Goal: Obtain resource: Download file/media

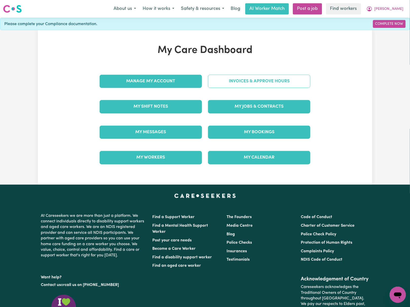
click at [225, 87] on link "Invoices & Approve Hours" at bounding box center [259, 81] width 102 height 13
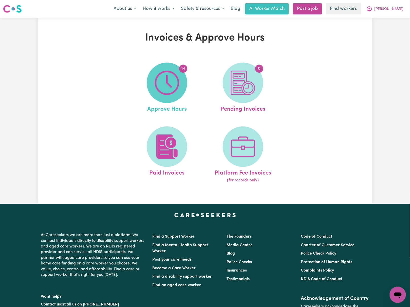
click at [178, 85] on img at bounding box center [167, 83] width 24 height 24
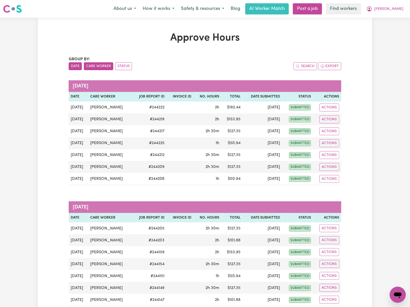
click at [98, 68] on button "Care Worker" at bounding box center [98, 66] width 29 height 8
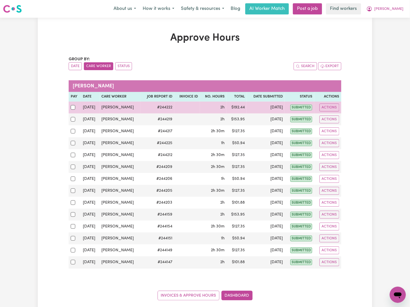
click at [74, 111] on div at bounding box center [75, 107] width 8 height 7
click at [74, 110] on input "checkbox" at bounding box center [73, 107] width 5 height 5
checkbox input "true"
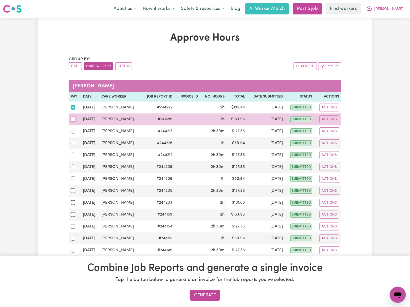
click at [73, 121] on input "checkbox" at bounding box center [73, 119] width 5 height 5
checkbox input "true"
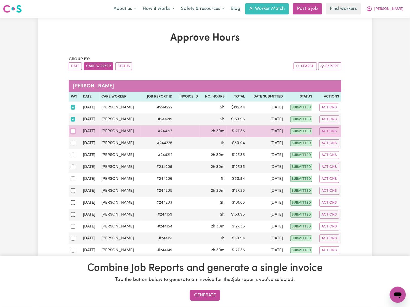
click at [73, 132] on input "checkbox" at bounding box center [73, 131] width 5 height 5
checkbox input "true"
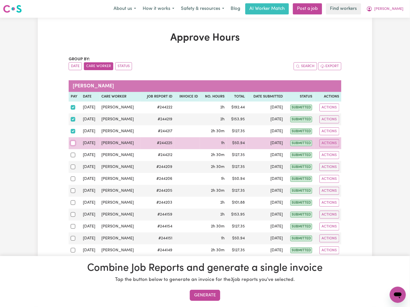
drag, startPoint x: 74, startPoint y: 143, endPoint x: 75, endPoint y: 146, distance: 3.2
click at [74, 143] on input "checkbox" at bounding box center [73, 143] width 5 height 5
checkbox input "true"
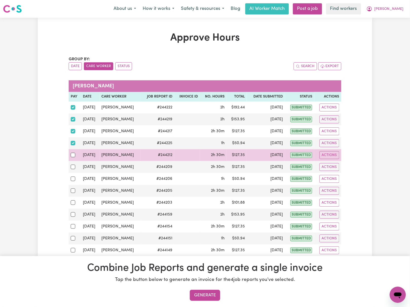
click at [74, 158] on div at bounding box center [75, 155] width 8 height 7
click at [74, 157] on input "checkbox" at bounding box center [73, 155] width 5 height 5
checkbox input "true"
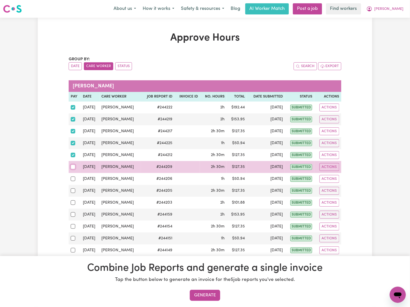
click at [72, 169] on input "checkbox" at bounding box center [73, 167] width 5 height 5
checkbox input "true"
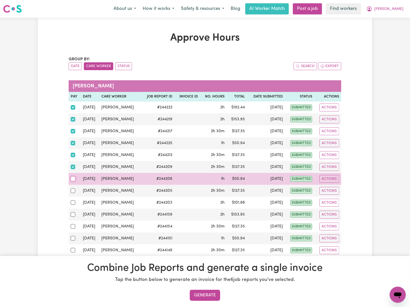
click at [71, 181] on input "checkbox" at bounding box center [73, 179] width 5 height 5
checkbox input "true"
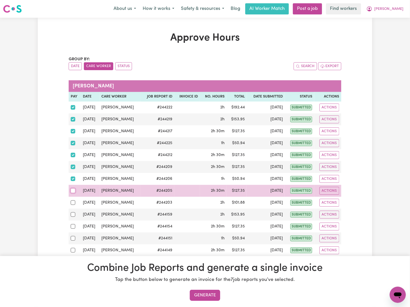
click at [71, 193] on input "checkbox" at bounding box center [73, 191] width 5 height 5
checkbox input "true"
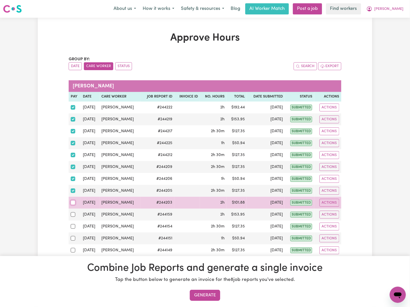
click at [74, 204] on input "checkbox" at bounding box center [73, 203] width 5 height 5
checkbox input "true"
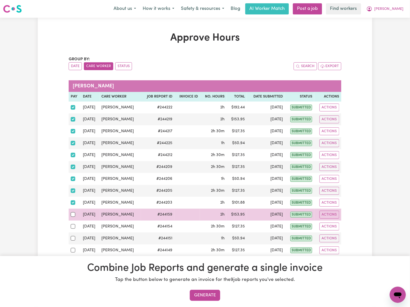
click at [70, 217] on td at bounding box center [75, 215] width 12 height 12
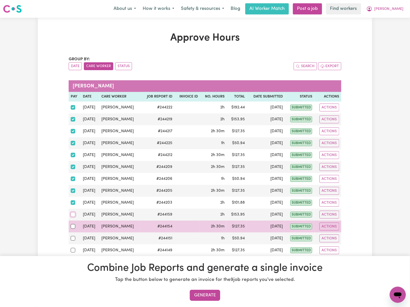
drag, startPoint x: 72, startPoint y: 216, endPoint x: 71, endPoint y: 227, distance: 10.7
click at [72, 217] on input "checkbox" at bounding box center [73, 214] width 5 height 5
checkbox input "true"
drag, startPoint x: 72, startPoint y: 229, endPoint x: 76, endPoint y: 231, distance: 4.5
click at [72, 229] on input "checkbox" at bounding box center [73, 226] width 5 height 5
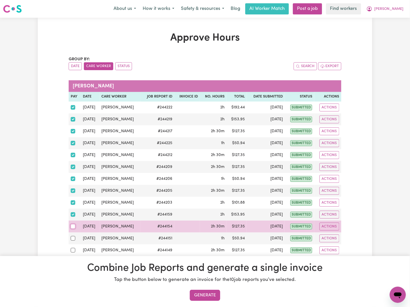
checkbox input "true"
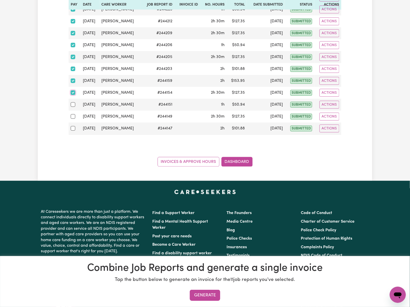
scroll to position [135, 0]
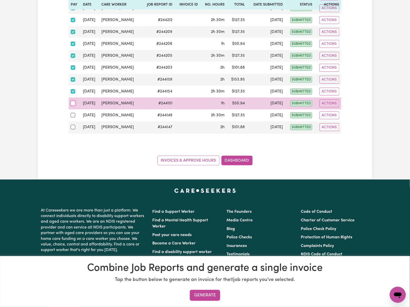
click at [74, 105] on input "checkbox" at bounding box center [73, 103] width 5 height 5
checkbox input "true"
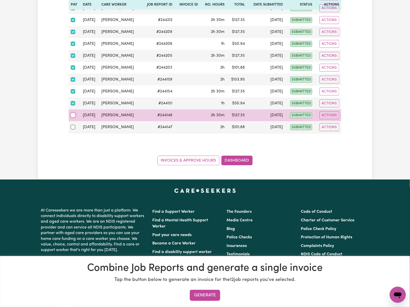
click at [73, 116] on input "checkbox" at bounding box center [73, 115] width 5 height 5
checkbox input "true"
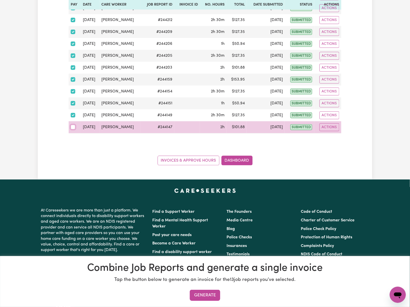
click at [73, 128] on input "checkbox" at bounding box center [73, 127] width 5 height 5
checkbox input "true"
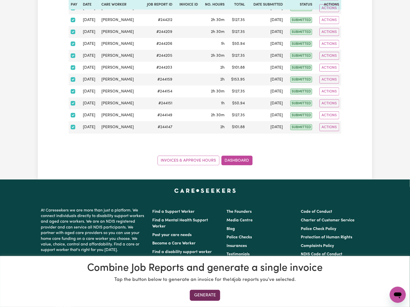
click at [210, 293] on button "Generate" at bounding box center [205, 295] width 30 height 11
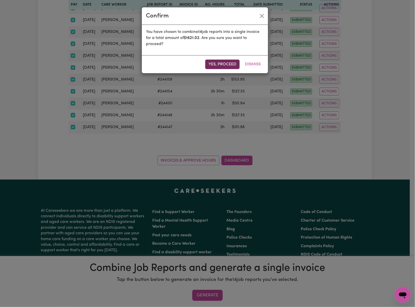
click at [230, 61] on button "Yes, proceed" at bounding box center [222, 65] width 34 height 10
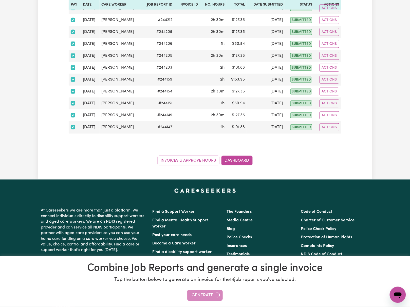
scroll to position [0, 0]
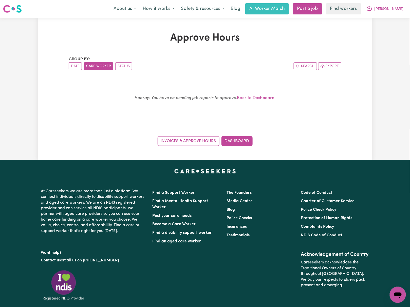
click at [321, 93] on div "Hooray! You have no pending job reports to approve. Back to Dashboard ." at bounding box center [205, 100] width 261 height 36
click at [373, 8] on icon "My Account" at bounding box center [370, 9] width 6 height 6
drag, startPoint x: 392, startPoint y: 14, endPoint x: 391, endPoint y: 20, distance: 6.8
click at [391, 20] on link "My Dashboard" at bounding box center [387, 20] width 40 height 10
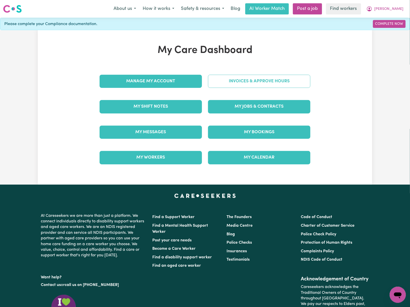
click at [240, 79] on link "Invoices & Approve Hours" at bounding box center [259, 81] width 102 height 13
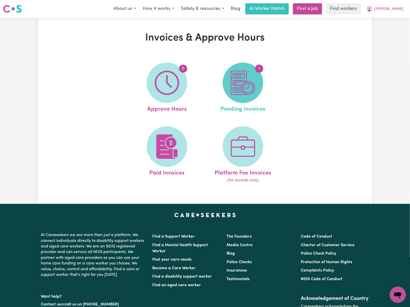
click at [251, 85] on img at bounding box center [243, 83] width 24 height 24
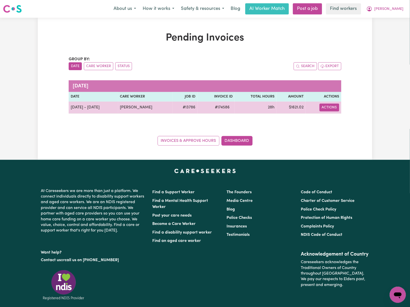
click at [330, 109] on button "Actions" at bounding box center [330, 108] width 20 height 8
click at [338, 118] on link "Download Invoice" at bounding box center [345, 119] width 46 height 10
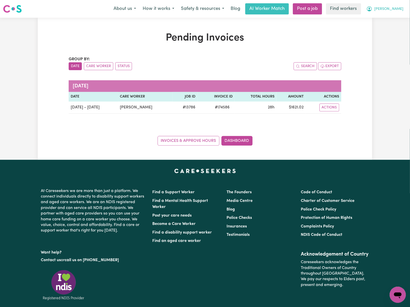
click at [400, 7] on span "Troy" at bounding box center [389, 9] width 29 height 6
click at [393, 21] on link "My Dashboard" at bounding box center [387, 20] width 40 height 10
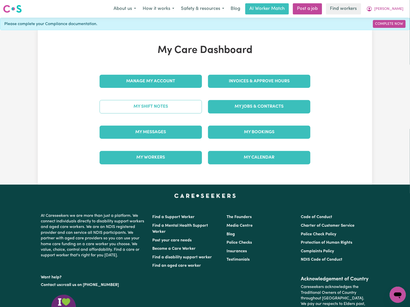
click at [149, 110] on link "My Shift Notes" at bounding box center [151, 106] width 102 height 13
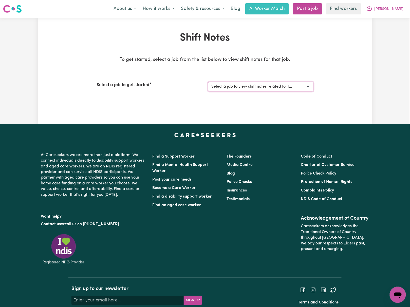
click at [249, 90] on select "Select a job to view shift notes related to it... Support Worker Needed In Raby…" at bounding box center [260, 87] width 105 height 10
select select "13786"
click at [208, 82] on select "Select a job to view shift notes related to it... Support Worker Needed In Raby…" at bounding box center [260, 87] width 105 height 10
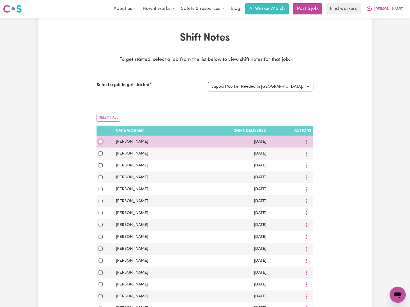
click at [101, 143] on input "checkbox" at bounding box center [101, 142] width 4 height 4
checkbox input "true"
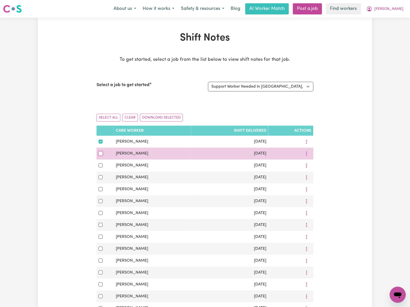
click at [101, 155] on input "checkbox" at bounding box center [101, 154] width 4 height 4
checkbox input "true"
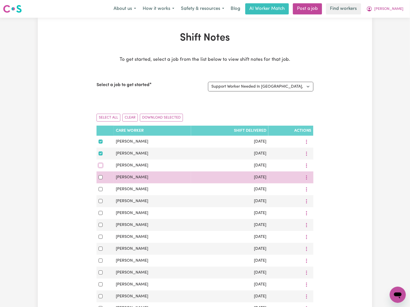
drag, startPoint x: 100, startPoint y: 166, endPoint x: 100, endPoint y: 174, distance: 8.1
click at [100, 166] on input "checkbox" at bounding box center [101, 166] width 4 height 4
checkbox input "true"
click at [99, 179] on input "checkbox" at bounding box center [101, 177] width 4 height 4
checkbox input "true"
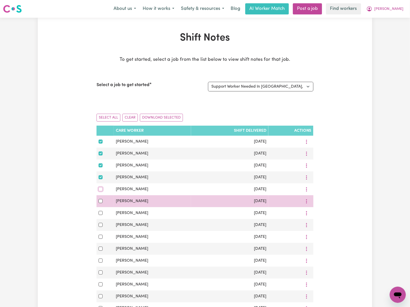
drag, startPoint x: 100, startPoint y: 191, endPoint x: 101, endPoint y: 197, distance: 6.3
click at [101, 191] on input "checkbox" at bounding box center [101, 189] width 4 height 4
checkbox input "true"
click at [102, 203] on input "checkbox" at bounding box center [101, 201] width 4 height 4
checkbox input "true"
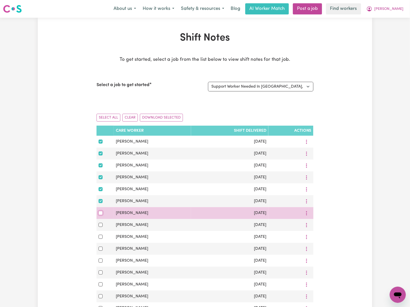
click at [101, 215] on input "checkbox" at bounding box center [101, 213] width 4 height 4
checkbox input "true"
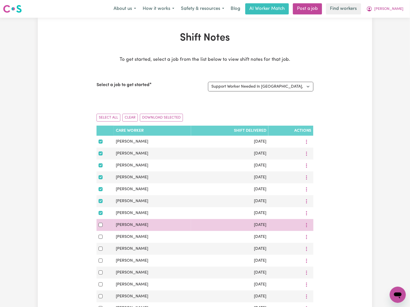
drag, startPoint x: 102, startPoint y: 231, endPoint x: 101, endPoint y: 227, distance: 3.9
click at [102, 229] on td at bounding box center [105, 225] width 17 height 12
click at [101, 227] on input "checkbox" at bounding box center [101, 225] width 4 height 4
checkbox input "true"
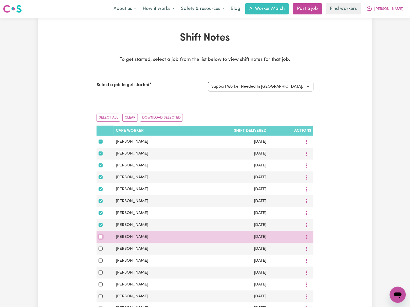
click at [102, 239] on input "checkbox" at bounding box center [101, 237] width 4 height 4
checkbox input "true"
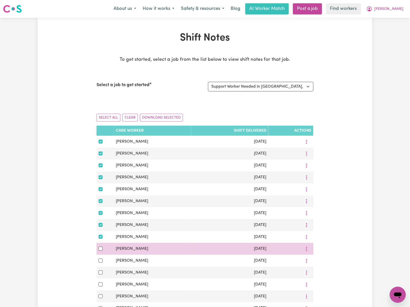
click at [101, 252] on div at bounding box center [105, 249] width 13 height 6
click at [101, 251] on input "checkbox" at bounding box center [101, 249] width 4 height 4
checkbox input "true"
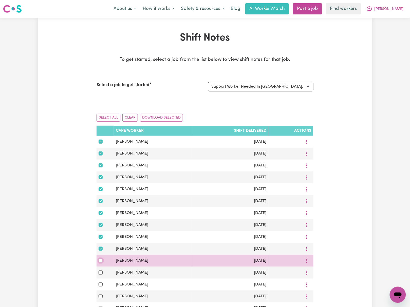
click at [101, 263] on input "checkbox" at bounding box center [101, 261] width 4 height 4
checkbox input "true"
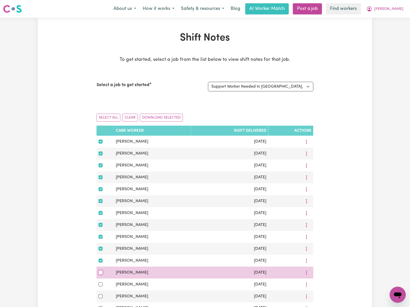
click at [102, 275] on input "checkbox" at bounding box center [101, 273] width 4 height 4
checkbox input "true"
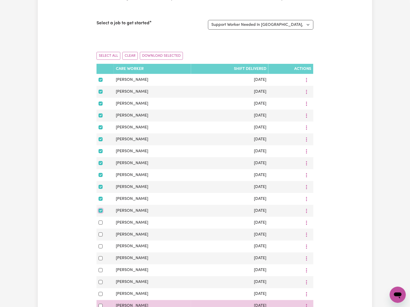
scroll to position [101, 0]
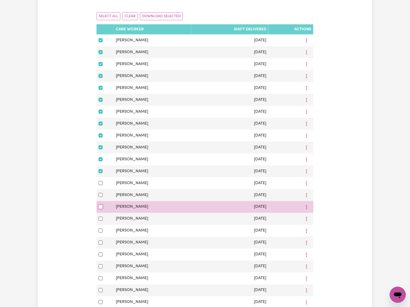
drag, startPoint x: 100, startPoint y: 211, endPoint x: 100, endPoint y: 208, distance: 3.6
click at [100, 209] on input "checkbox" at bounding box center [101, 207] width 4 height 4
checkbox input "true"
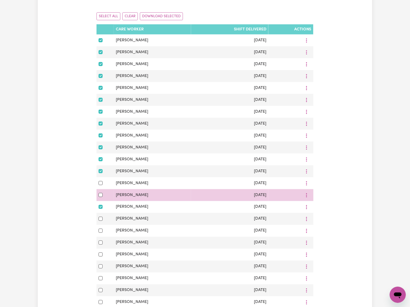
click at [98, 199] on td at bounding box center [105, 195] width 17 height 12
drag, startPoint x: 100, startPoint y: 199, endPoint x: 100, endPoint y: 191, distance: 7.6
click at [100, 197] on input "checkbox" at bounding box center [101, 195] width 4 height 4
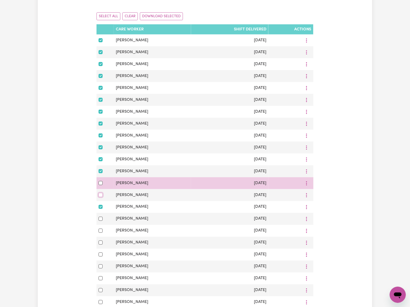
checkbox input "true"
click at [101, 185] on input "checkbox" at bounding box center [101, 183] width 4 height 4
checkbox input "true"
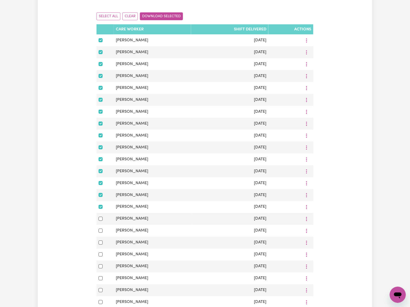
click at [160, 15] on button "Download Selected" at bounding box center [161, 16] width 43 height 8
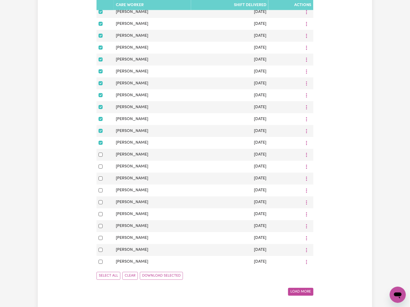
scroll to position [0, 0]
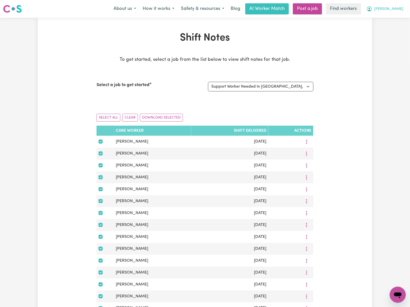
click at [397, 9] on span "Troy" at bounding box center [389, 9] width 29 height 6
click at [395, 29] on link "Logout" at bounding box center [387, 29] width 40 height 10
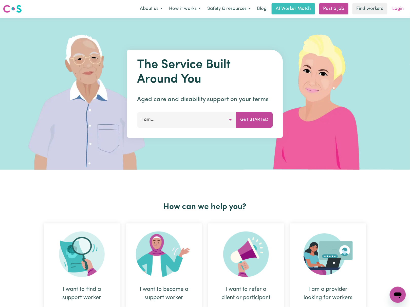
click at [398, 8] on link "Login" at bounding box center [398, 8] width 17 height 11
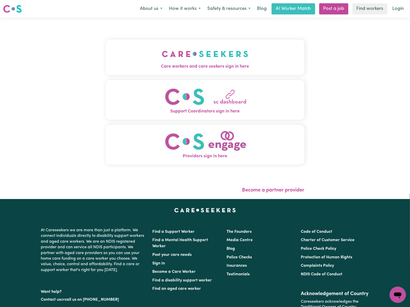
click at [169, 66] on span "Care workers and care seekers sign in here" at bounding box center [205, 66] width 199 height 7
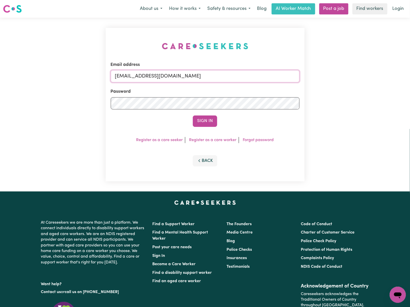
click at [171, 75] on input "gellyn@careseekers.com.au" at bounding box center [205, 76] width 189 height 12
drag, startPoint x: 142, startPoint y: 75, endPoint x: 306, endPoint y: 80, distance: 163.6
click at [305, 79] on div "Email address superuser~BrianButlerLW@careseekers.com.au Password Sign In Regis…" at bounding box center [205, 105] width 205 height 174
type input "superuser~chelseavu@careseekers.com.au"
click at [193, 116] on button "Sign In" at bounding box center [205, 121] width 24 height 11
